Goal: Navigation & Orientation: Go to known website

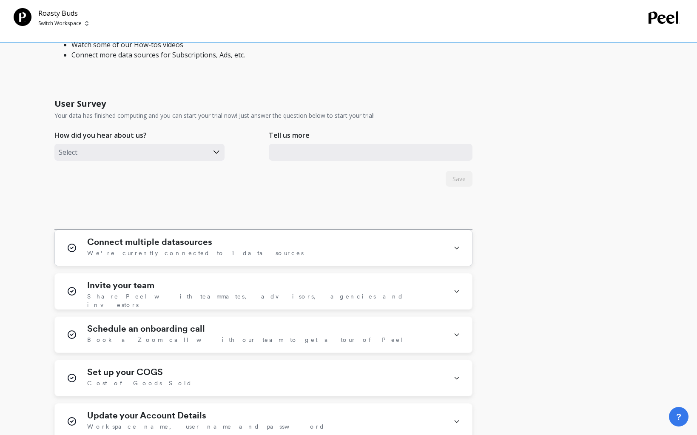
scroll to position [344, 0]
